Goal: Information Seeking & Learning: Learn about a topic

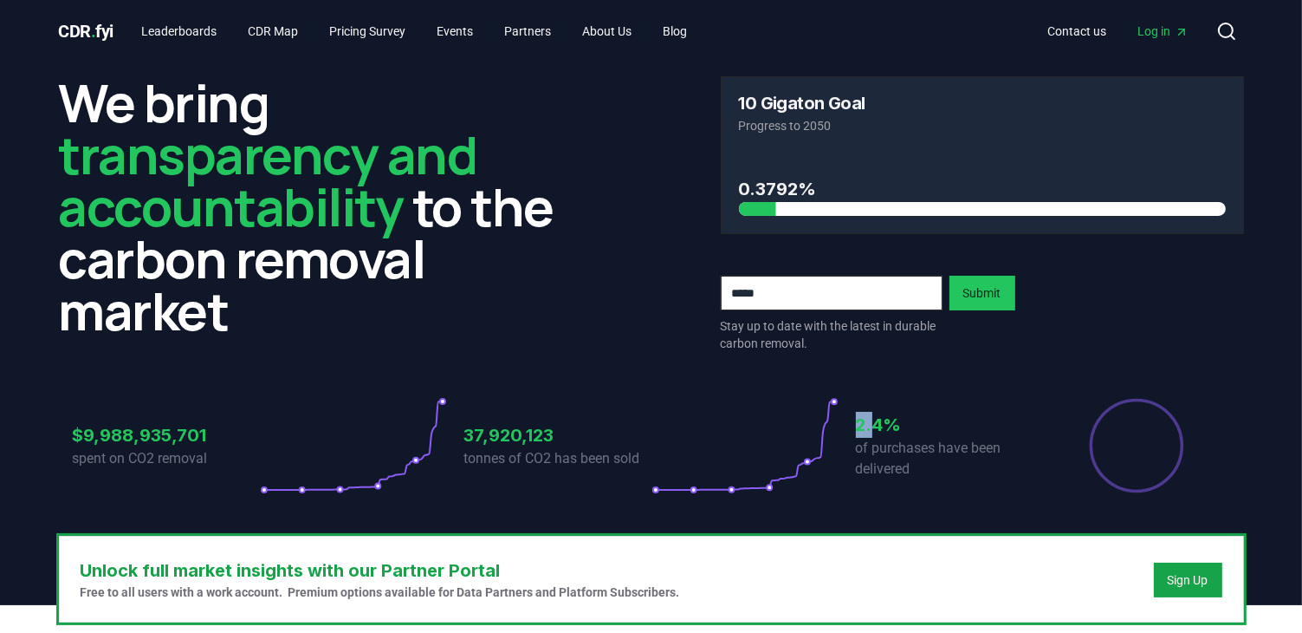
drag, startPoint x: 855, startPoint y: 425, endPoint x: 873, endPoint y: 425, distance: 18.2
click at [873, 425] on h3 "2.4%" at bounding box center [949, 425] width 187 height 26
click at [904, 432] on h3 "2.4%" at bounding box center [949, 425] width 187 height 26
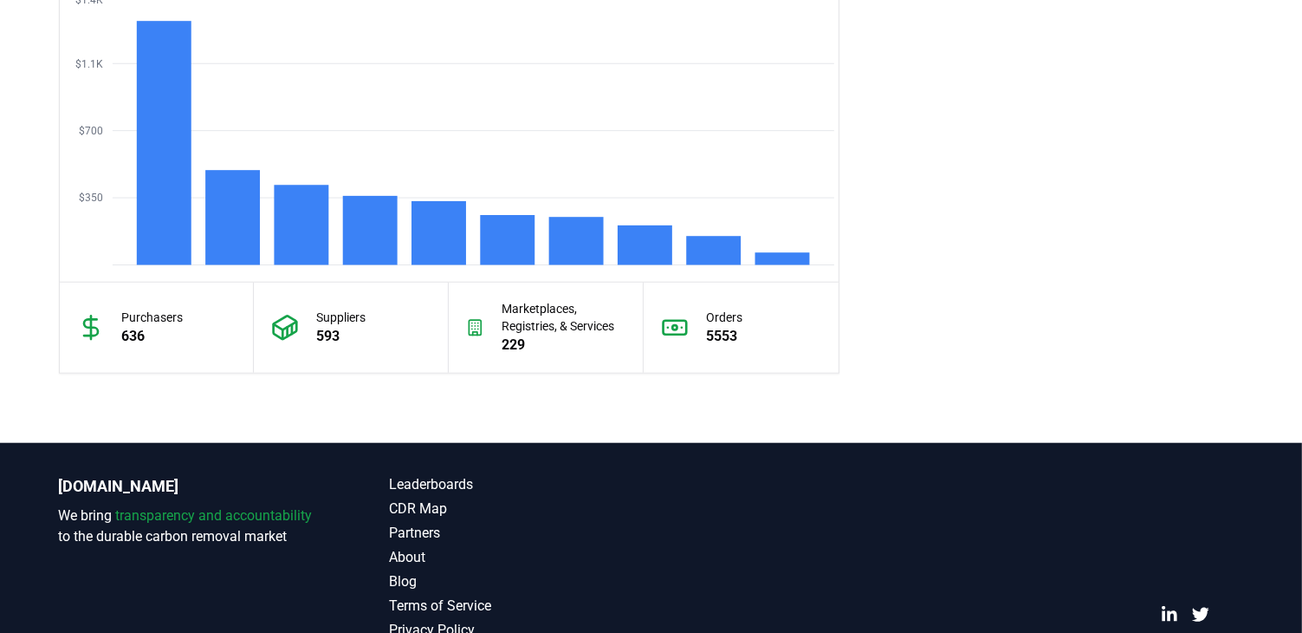
scroll to position [1420, 0]
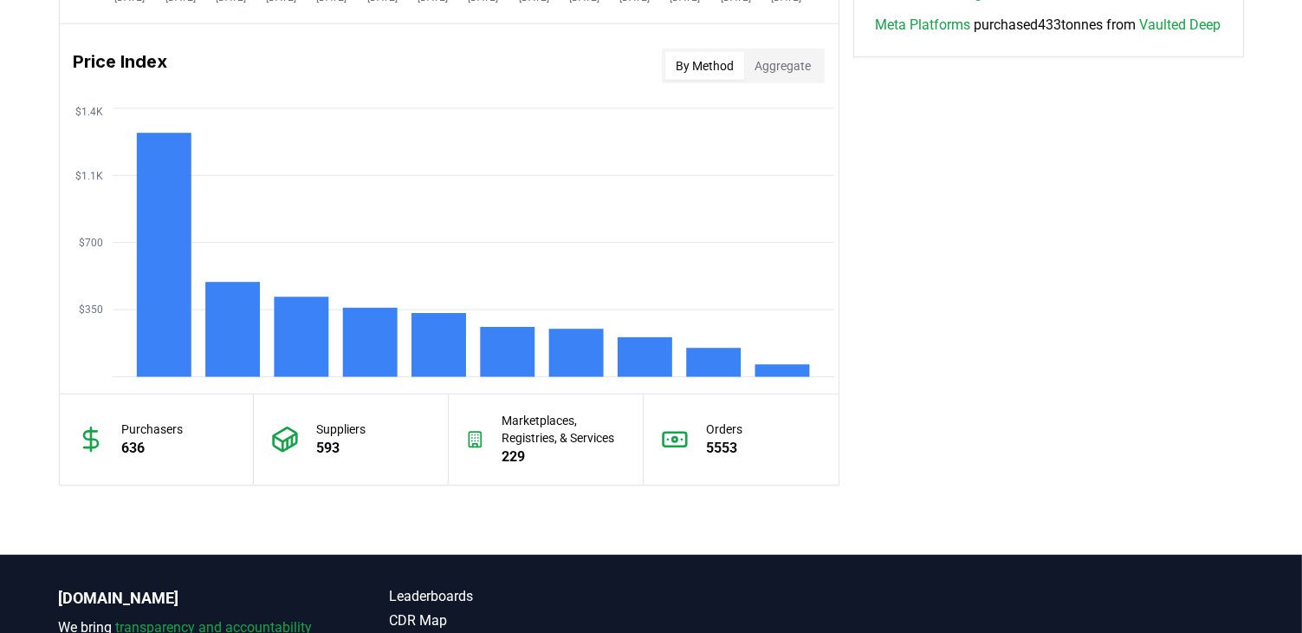
click at [738, 438] on p "5553" at bounding box center [724, 448] width 36 height 21
click at [724, 438] on p "5553" at bounding box center [724, 448] width 36 height 21
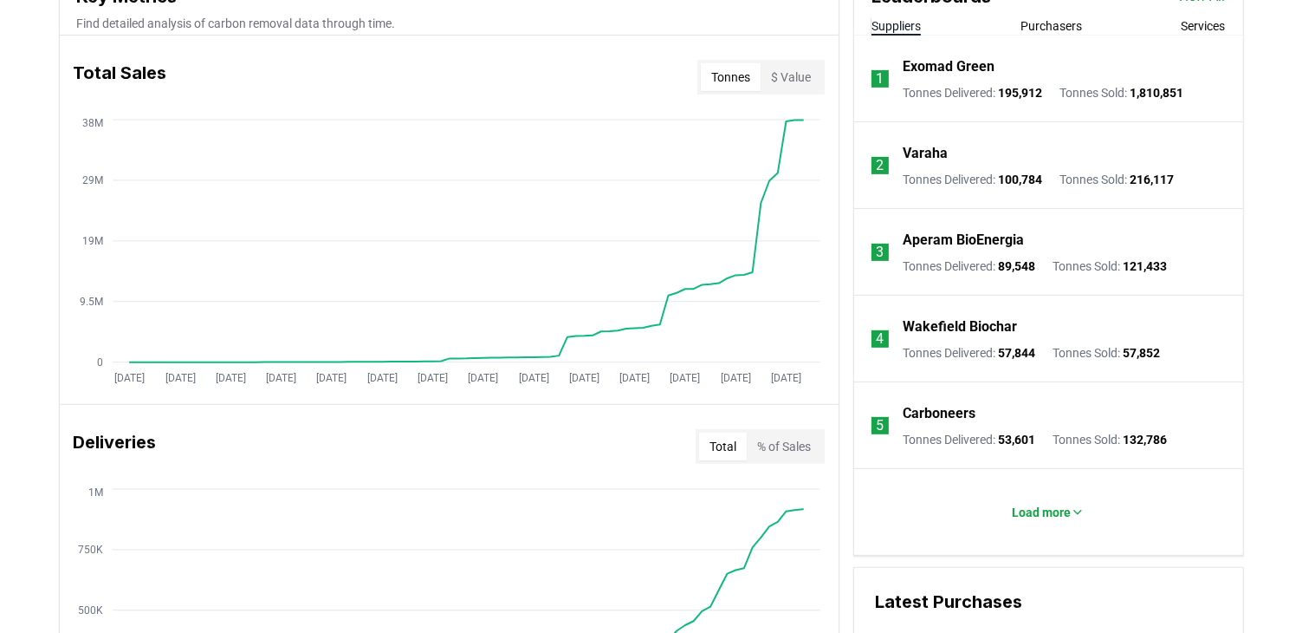
scroll to position [640, 0]
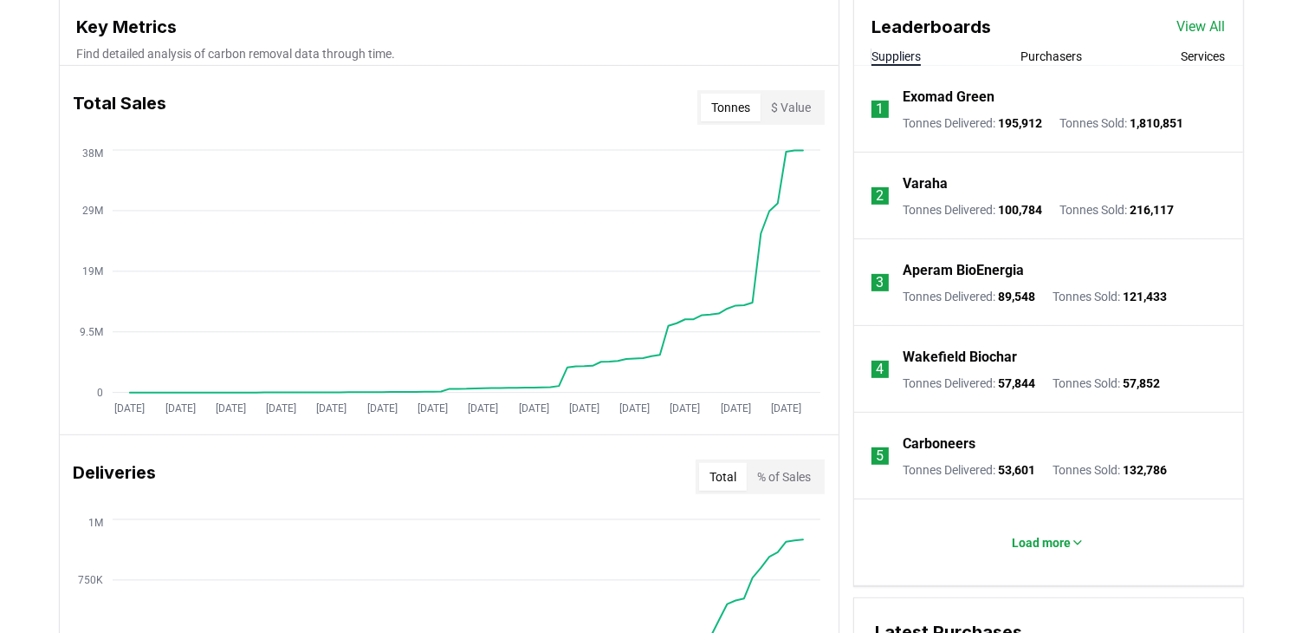
click at [1060, 50] on button "Purchasers" at bounding box center [1052, 56] width 62 height 17
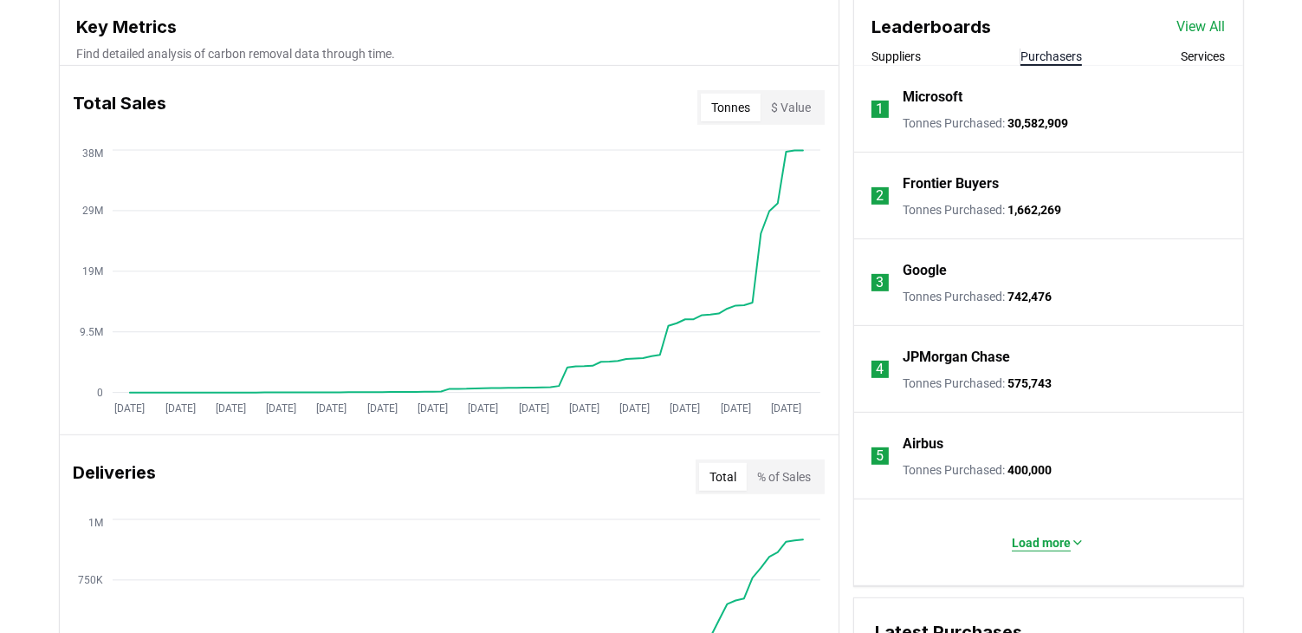
click at [1050, 528] on p "Load more" at bounding box center [1041, 542] width 59 height 17
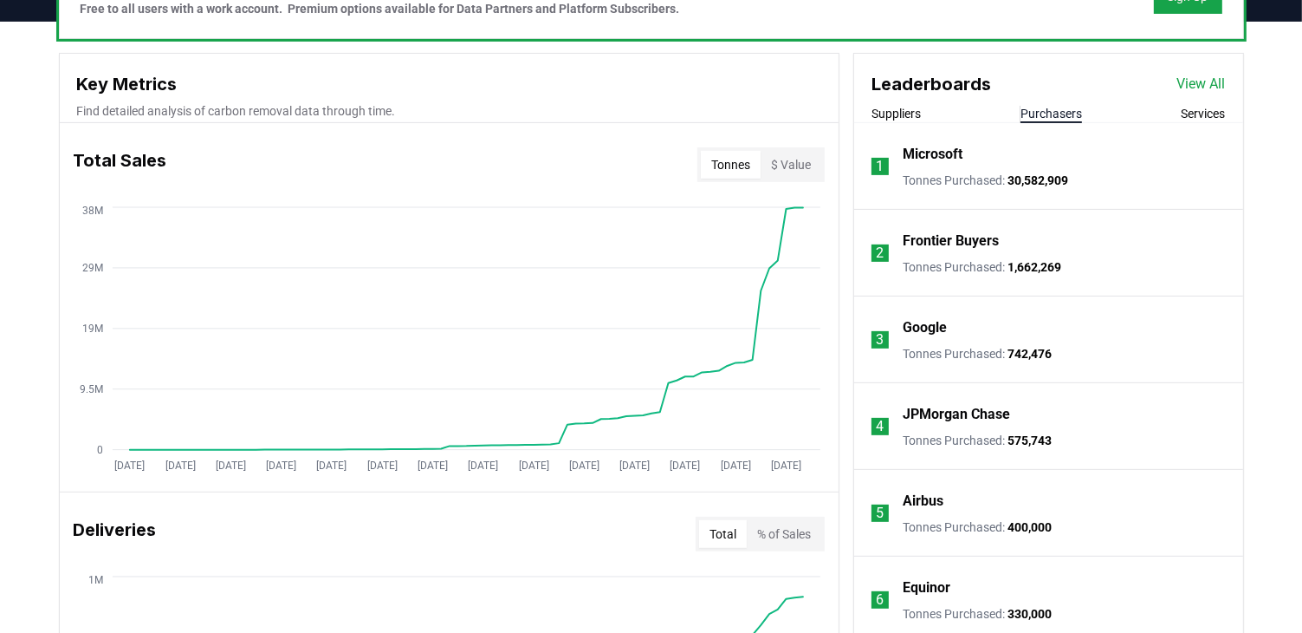
scroll to position [554, 0]
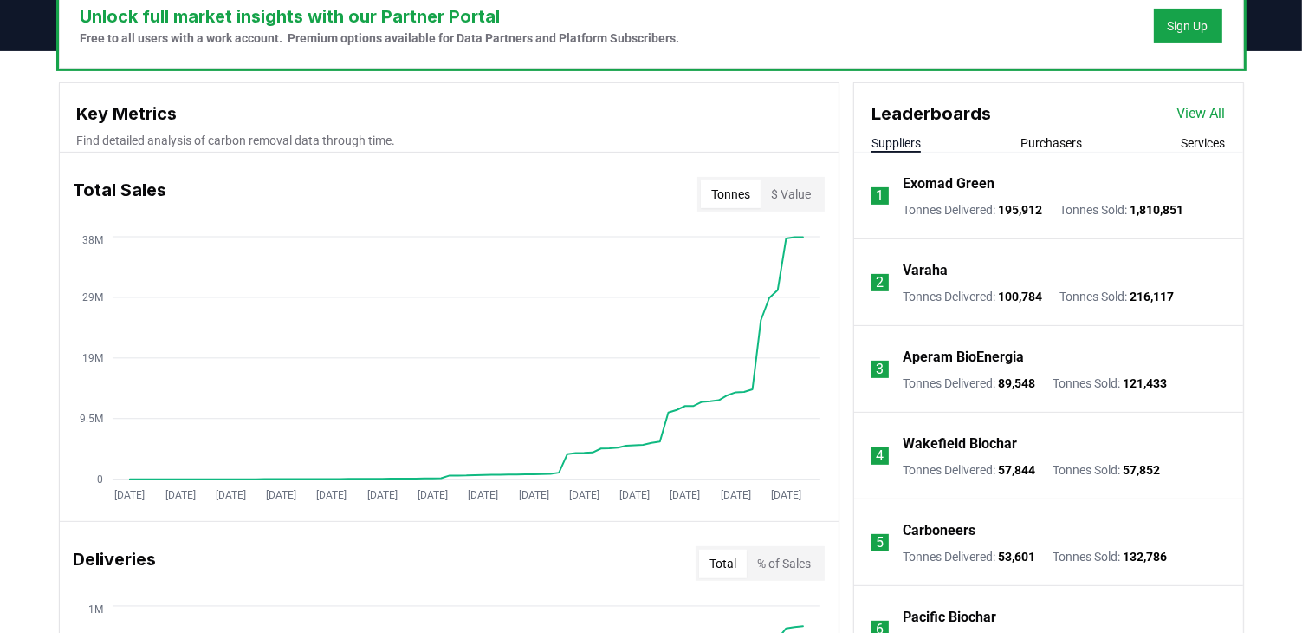
click at [910, 141] on button "Suppliers" at bounding box center [896, 142] width 49 height 17
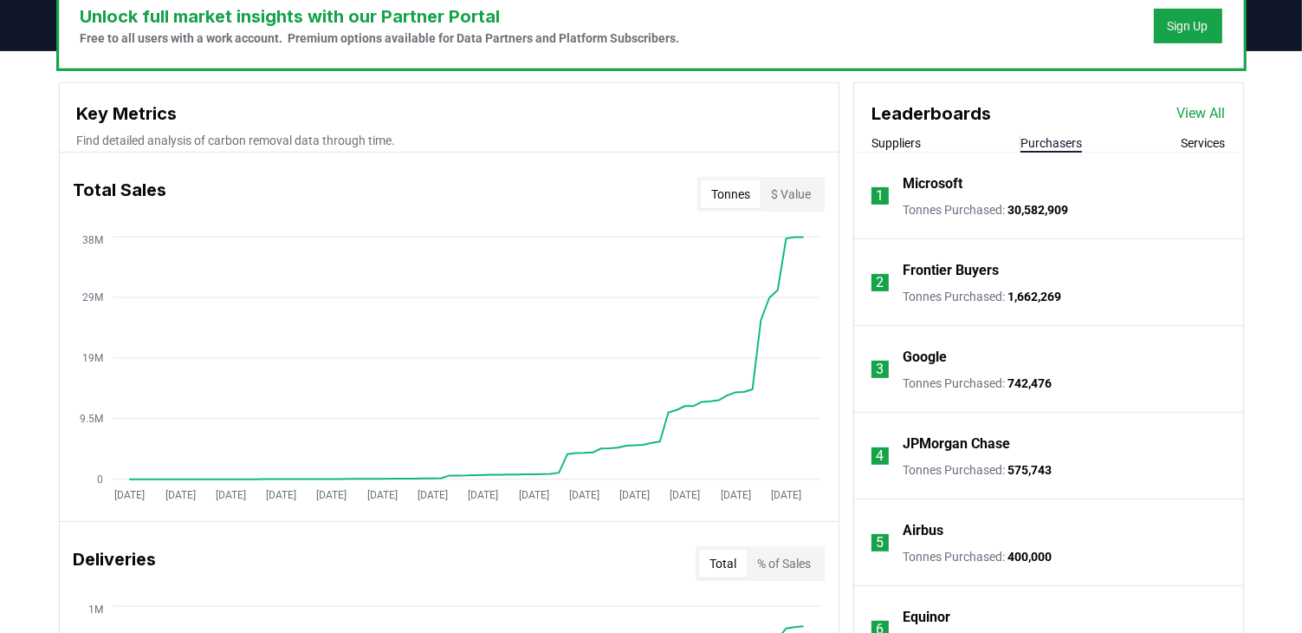
click at [1050, 145] on button "Purchasers" at bounding box center [1052, 142] width 62 height 17
click at [1137, 140] on button "Services" at bounding box center [1204, 142] width 44 height 17
click at [1032, 142] on button "Purchasers" at bounding box center [1052, 142] width 62 height 17
click at [1137, 136] on button "Services" at bounding box center [1204, 142] width 44 height 17
click at [1045, 139] on button "Purchasers" at bounding box center [1052, 142] width 62 height 17
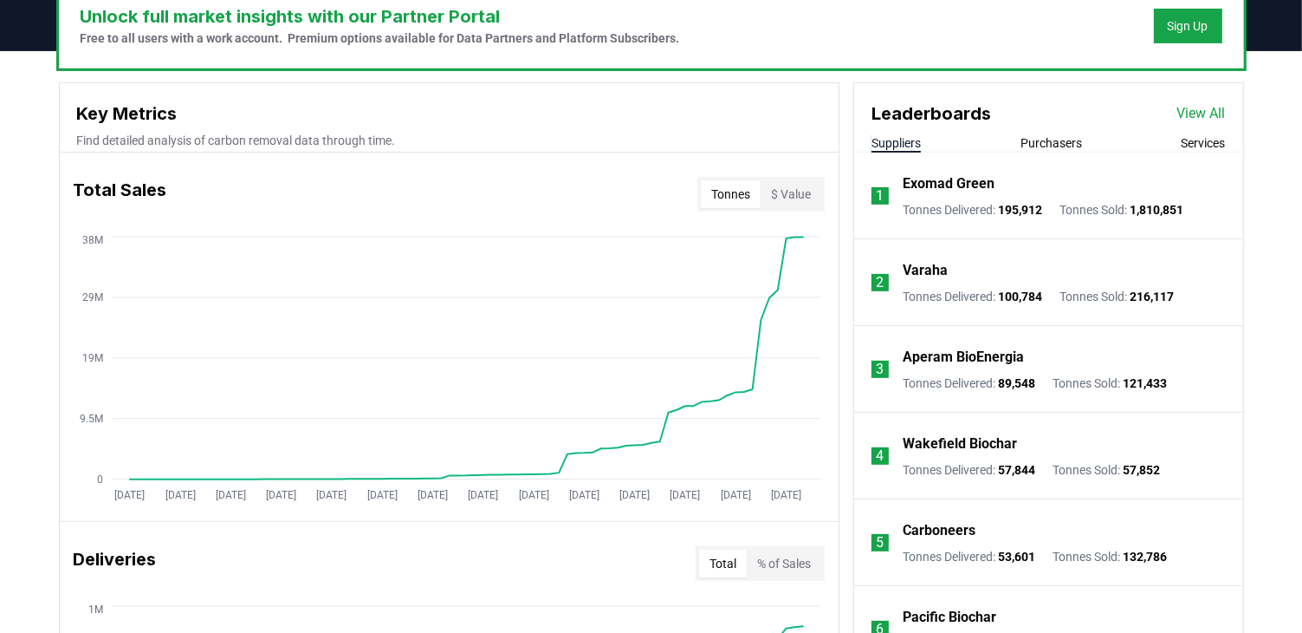
click at [903, 139] on button "Suppliers" at bounding box center [896, 142] width 49 height 17
click at [1054, 143] on button "Purchasers" at bounding box center [1052, 142] width 62 height 17
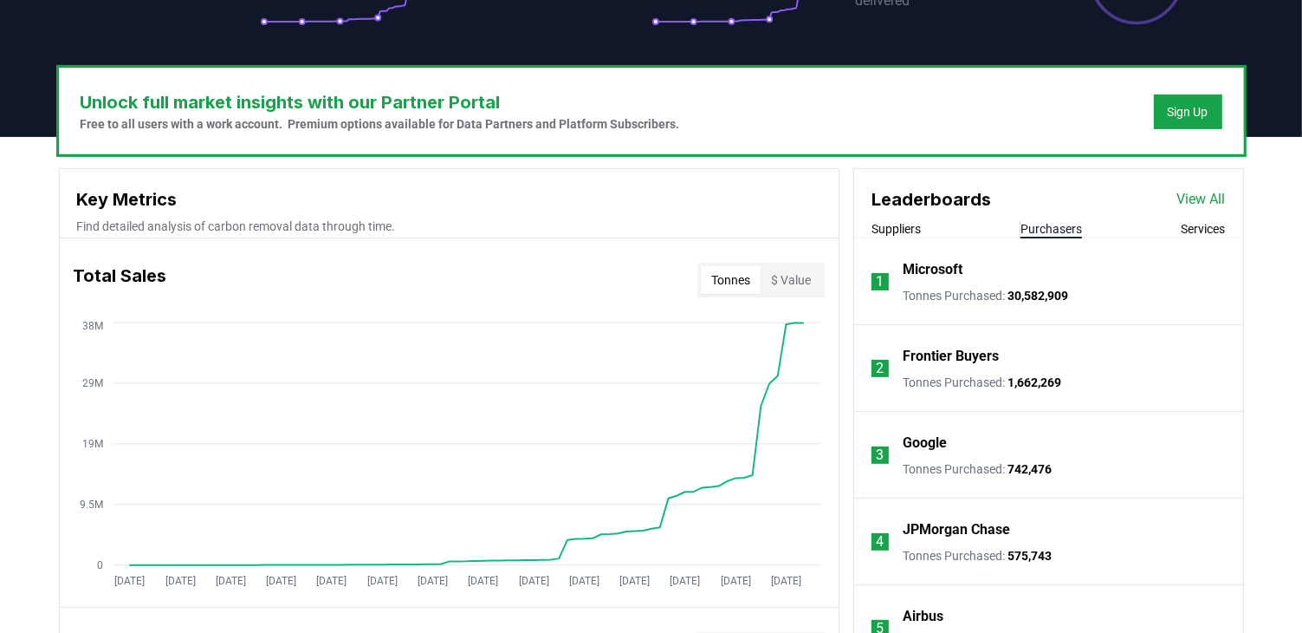
scroll to position [467, 0]
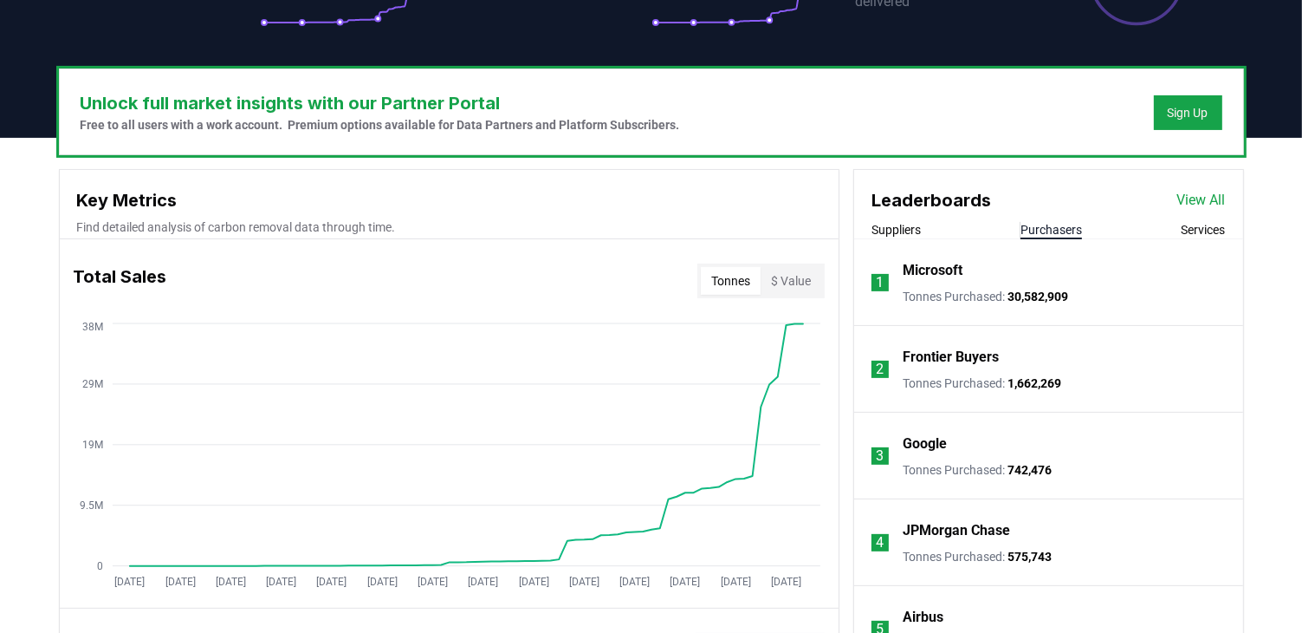
click at [900, 228] on button "Suppliers" at bounding box center [896, 229] width 49 height 17
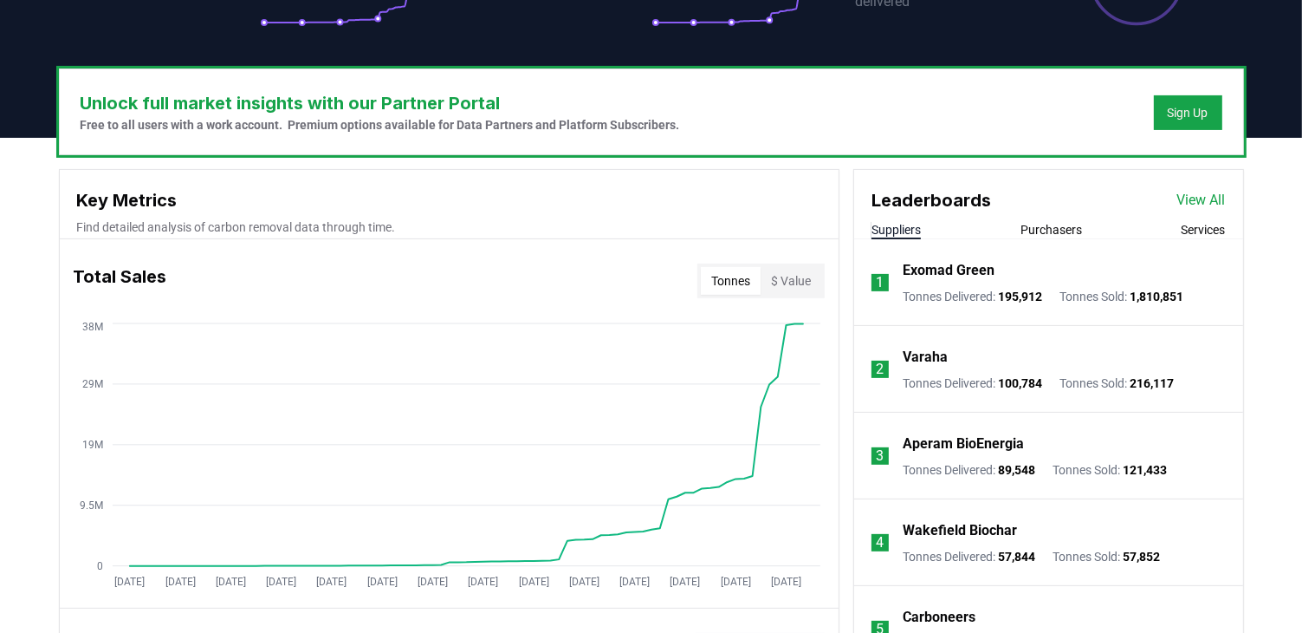
click at [1137, 227] on button "Services" at bounding box center [1204, 229] width 44 height 17
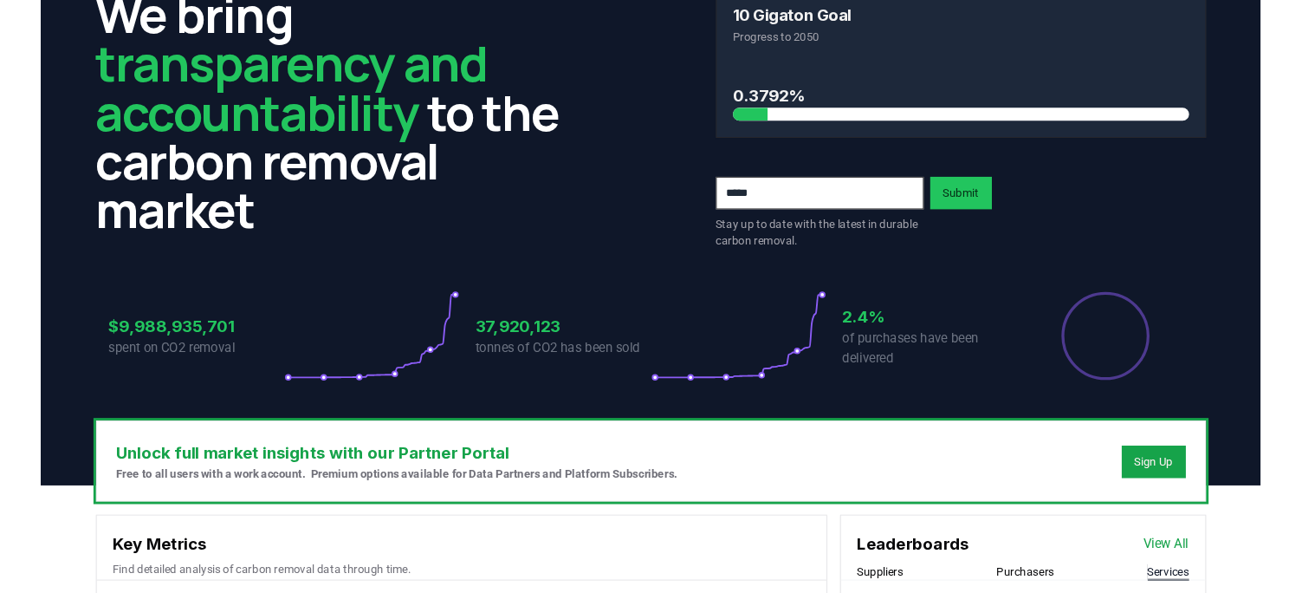
scroll to position [173, 0]
